Goal: Information Seeking & Learning: Compare options

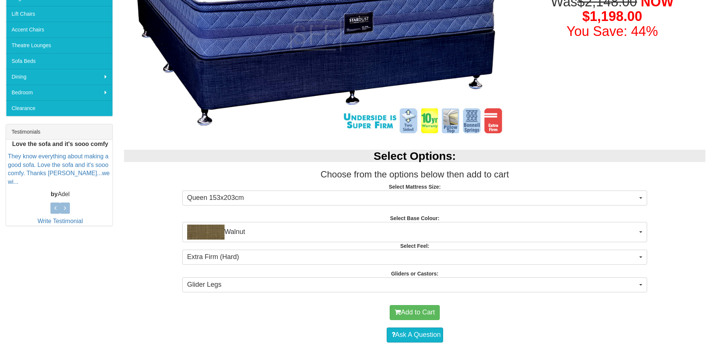
scroll to position [232, 0]
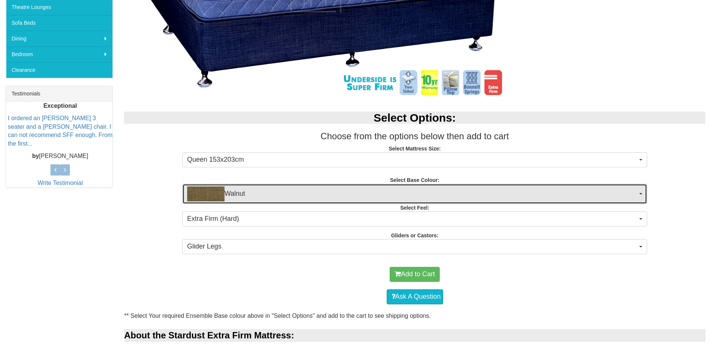
click at [318, 199] on span "Walnut" at bounding box center [412, 193] width 451 height 15
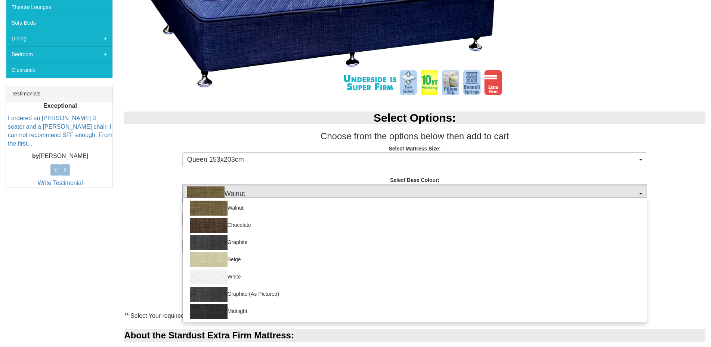
click at [115, 219] on div "Stardust Extra Firm Queen Mattress and Base Was $2,148.00 NOW $1,198.00 You Sav…" at bounding box center [355, 329] width 711 height 880
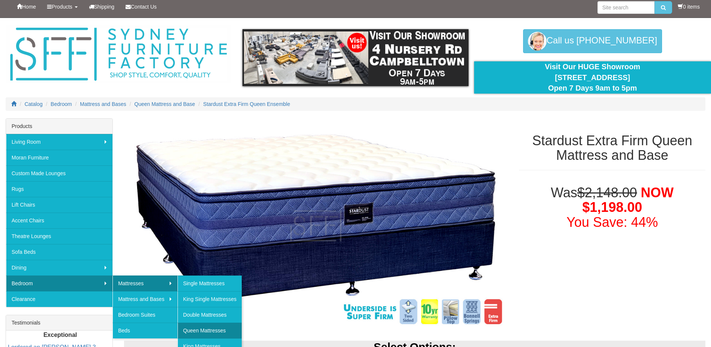
scroll to position [79, 0]
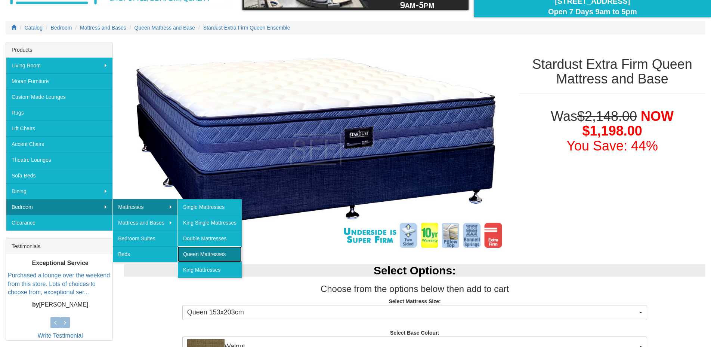
click at [205, 251] on link "Queen Mattresses" at bounding box center [210, 254] width 64 height 16
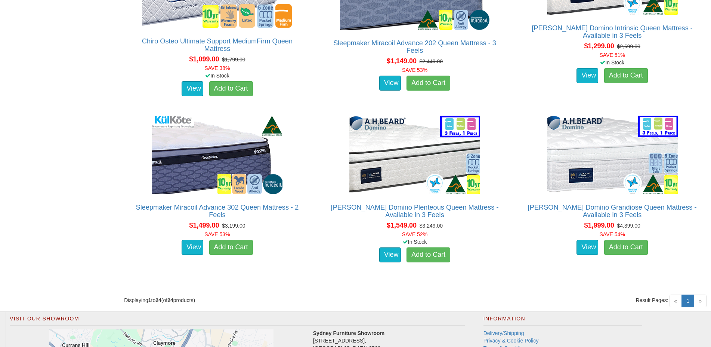
scroll to position [1744, 0]
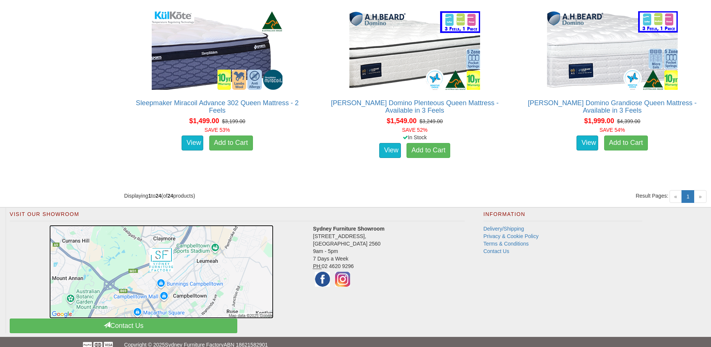
click at [182, 258] on img at bounding box center [161, 271] width 224 height 93
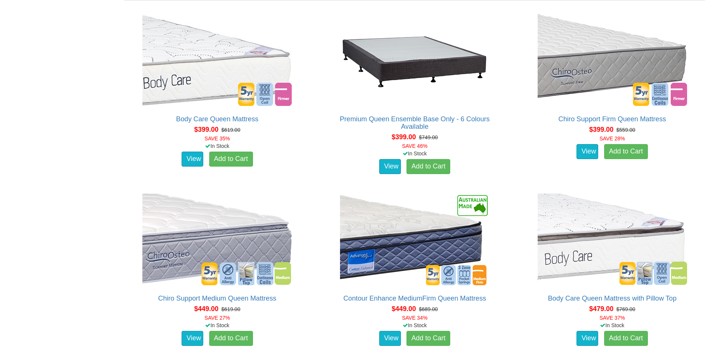
scroll to position [411, 0]
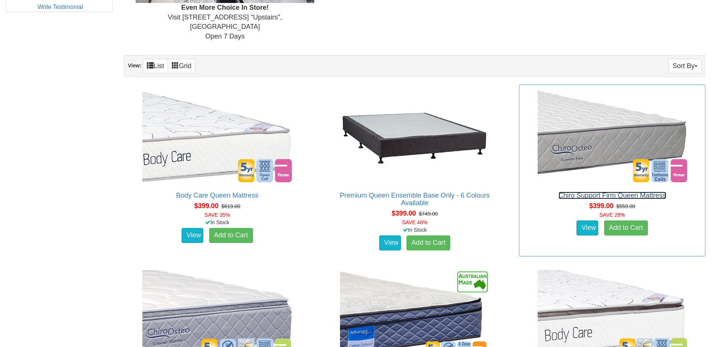
click at [582, 191] on link "Chiro Support Firm Queen Mattress" at bounding box center [613, 194] width 108 height 7
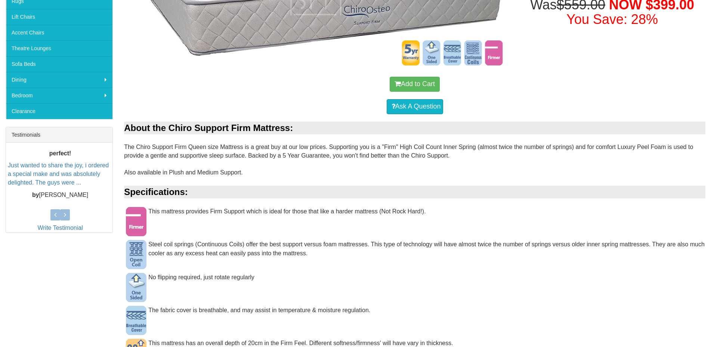
scroll to position [229, 0]
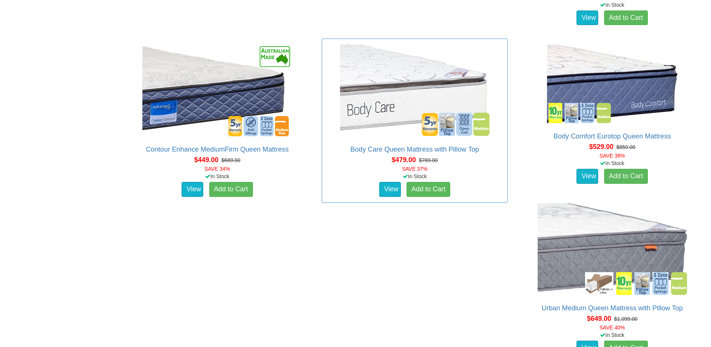
scroll to position [907, 0]
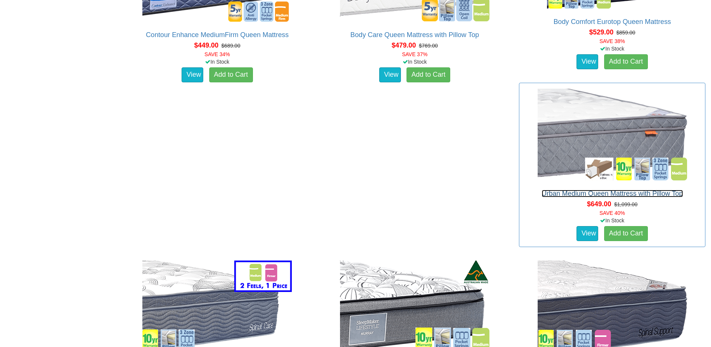
click at [562, 190] on link "Urban Medium Queen Mattress with Pillow Top" at bounding box center [612, 193] width 141 height 7
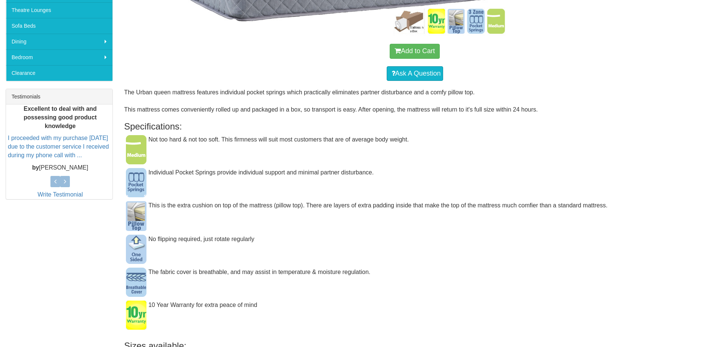
scroll to position [76, 0]
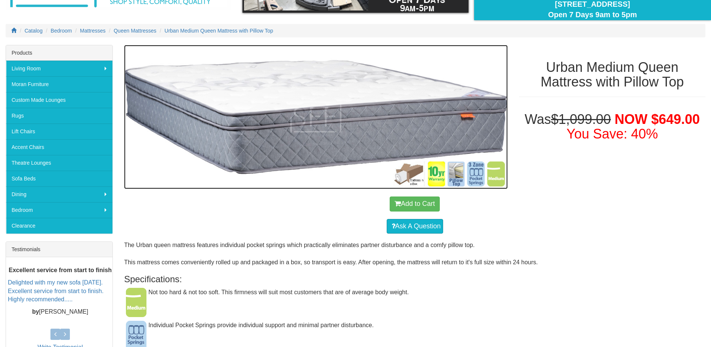
click at [404, 181] on img at bounding box center [316, 117] width 384 height 144
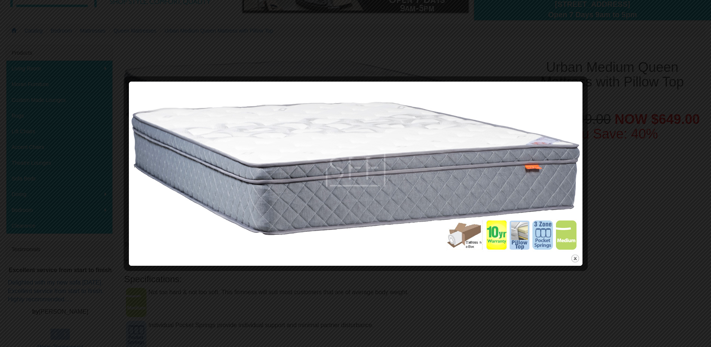
click at [469, 240] on img at bounding box center [356, 168] width 449 height 168
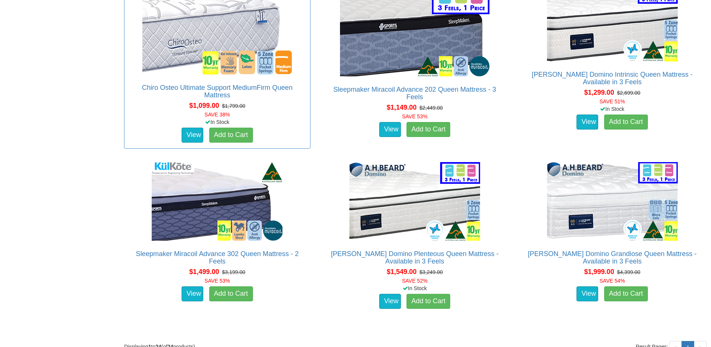
scroll to position [1555, 0]
